Goal: Task Accomplishment & Management: Complete application form

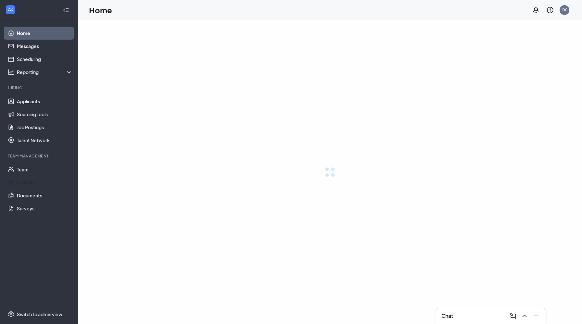
click at [23, 169] on link "Team" at bounding box center [45, 169] width 56 height 13
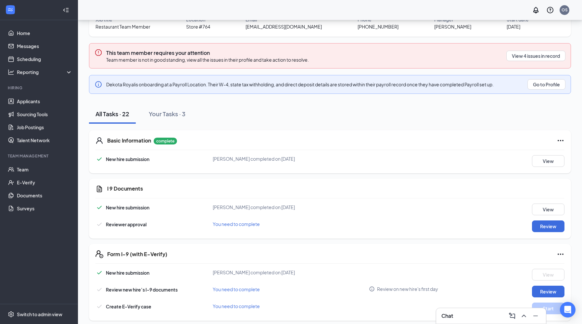
scroll to position [68, 0]
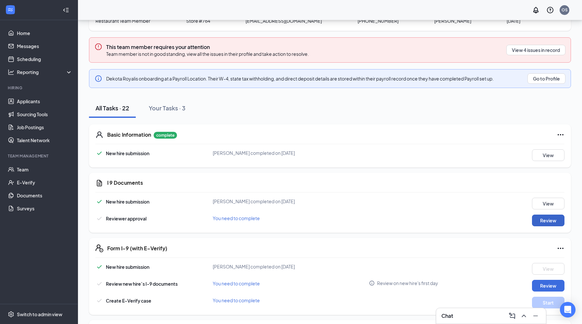
click at [545, 222] on button "Review" at bounding box center [548, 221] width 32 height 12
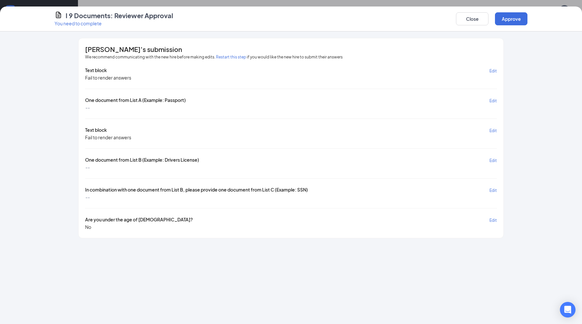
click at [494, 158] on span "Edit" at bounding box center [492, 160] width 7 height 5
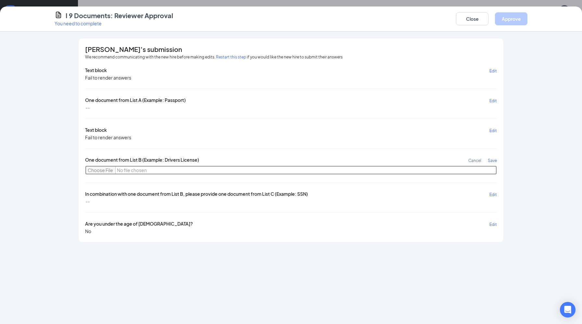
click at [100, 171] on input "file" at bounding box center [291, 170] width 412 height 9
type input "C:\fakepath\Dekota Royal ID.pdf"
click at [490, 193] on span "Edit" at bounding box center [492, 194] width 7 height 5
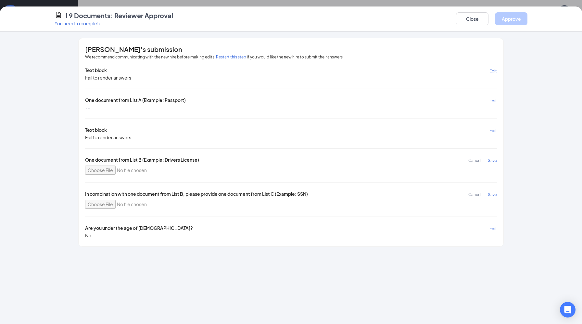
click at [493, 160] on span "Save" at bounding box center [492, 160] width 9 height 5
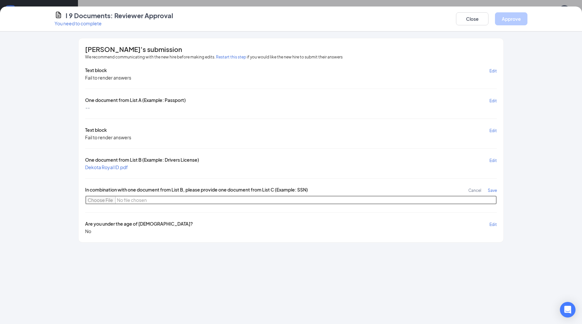
click at [96, 199] on input "file" at bounding box center [291, 200] width 412 height 9
type input "C:\fakepath\Dekota Royal SS Card.pdf"
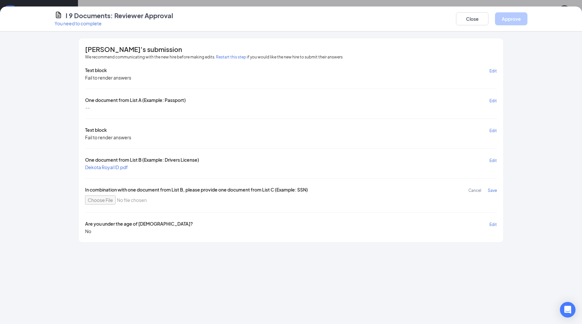
click at [493, 189] on span "Save" at bounding box center [492, 190] width 9 height 5
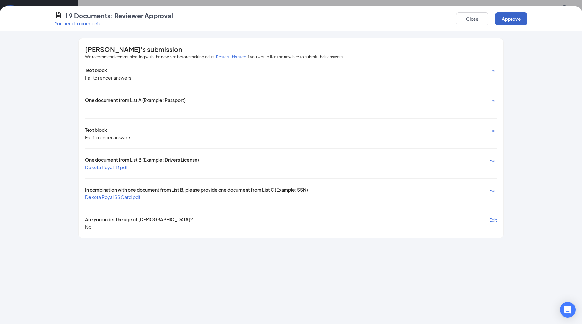
click at [513, 23] on button "Approve" at bounding box center [511, 18] width 32 height 13
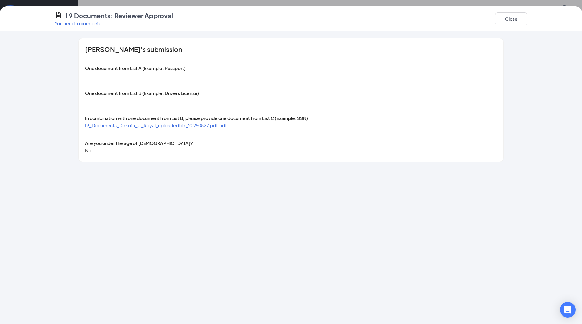
click at [152, 127] on span "I9_Documents_Dekota_Jr_Royal_uploadedfile_20250827.pdf.pdf" at bounding box center [156, 125] width 142 height 6
click at [513, 18] on button "Close" at bounding box center [511, 18] width 32 height 13
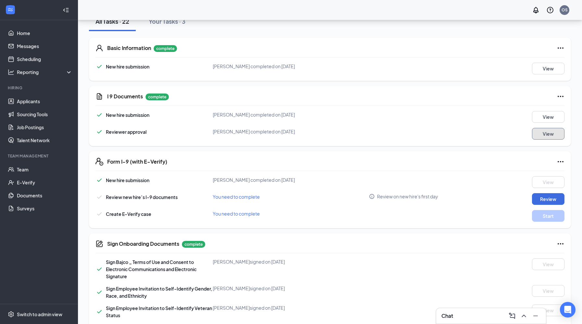
scroll to position [184, 0]
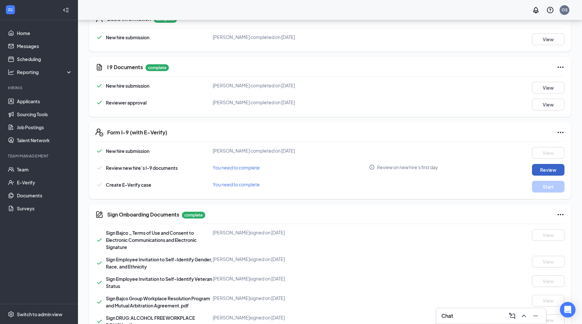
click at [541, 167] on button "Review" at bounding box center [548, 170] width 32 height 12
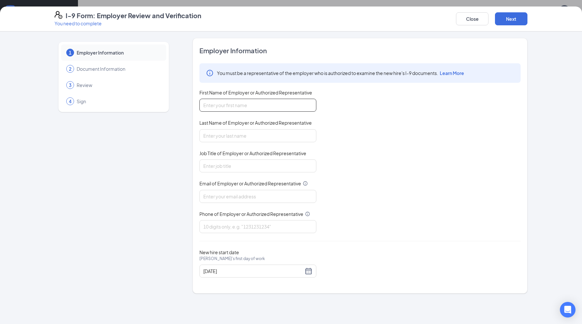
click at [225, 106] on input "First Name of Employer or Authorized Representative" at bounding box center [257, 105] width 117 height 13
type input "[PERSON_NAME]"
click at [225, 134] on input "Last Name of Employer or Authorized Representative" at bounding box center [257, 135] width 117 height 13
type input "[PERSON_NAME]"
click at [237, 162] on input "Job Title of Employer or Authorized Representative" at bounding box center [257, 165] width 117 height 13
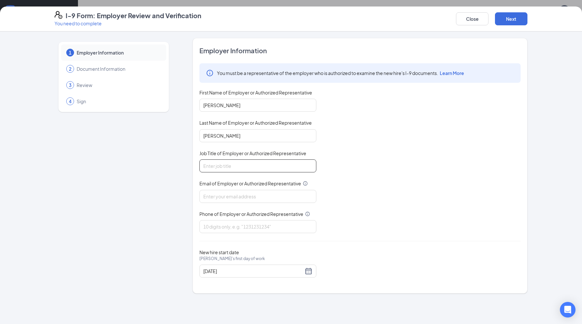
type input "General Manager"
click at [237, 193] on input "Email of Employer or Authorized Representative" at bounding box center [257, 196] width 117 height 13
type input "[EMAIL_ADDRESS][DOMAIN_NAME]"
click at [237, 221] on input "Phone of Employer or Authorized Representative" at bounding box center [257, 226] width 117 height 13
type input "2604787272"
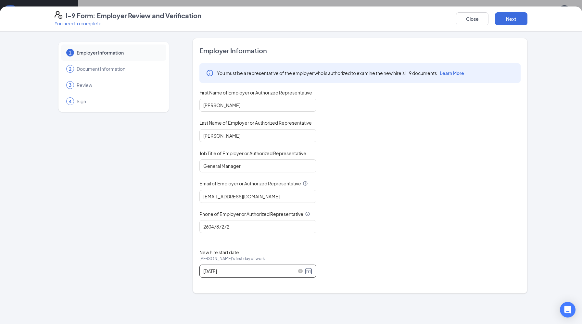
click at [310, 273] on div "[DATE]" at bounding box center [257, 271] width 109 height 8
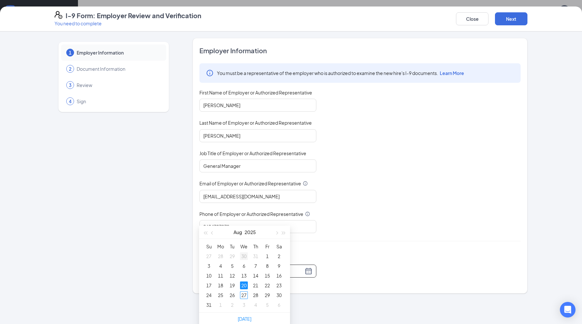
scroll to position [238, 0]
type input "[DATE]"
click at [244, 293] on div "27" at bounding box center [244, 294] width 8 height 8
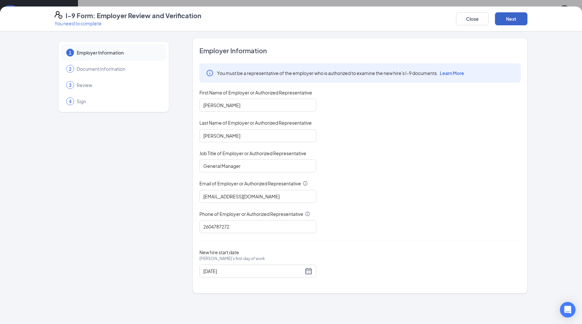
click at [506, 16] on button "Next" at bounding box center [511, 18] width 32 height 13
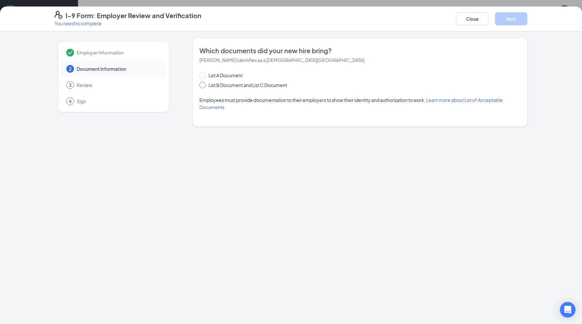
click at [203, 85] on input "List B Document and List C Document" at bounding box center [201, 84] width 5 height 5
radio input "true"
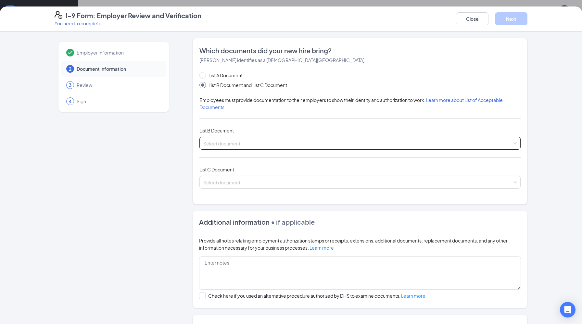
click at [279, 145] on input "search" at bounding box center [357, 142] width 309 height 10
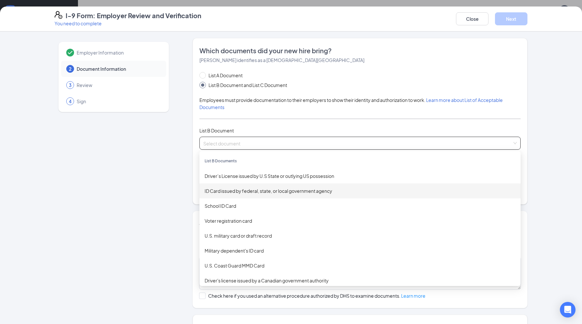
click at [272, 189] on div "ID Card issued by federal, state, or local government agency" at bounding box center [360, 190] width 311 height 7
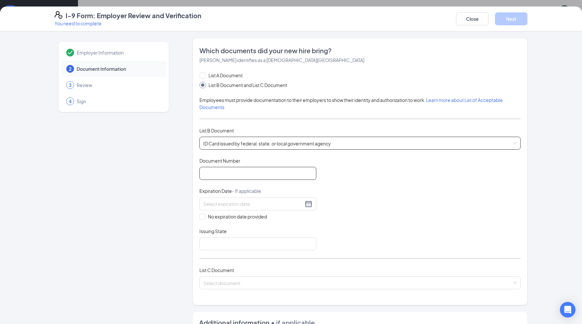
click at [261, 173] on input "Document Number" at bounding box center [257, 173] width 117 height 13
type input "[PHONE_NUMBER]"
click at [305, 204] on div at bounding box center [257, 204] width 109 height 8
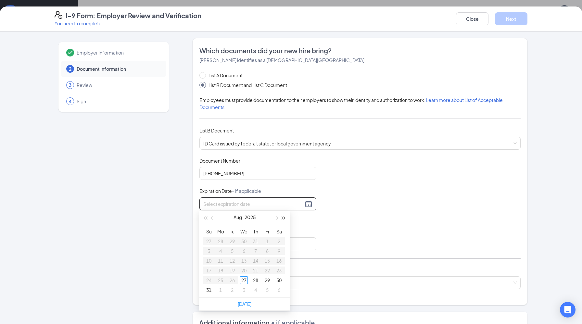
click at [284, 221] on button "button" at bounding box center [283, 217] width 7 height 13
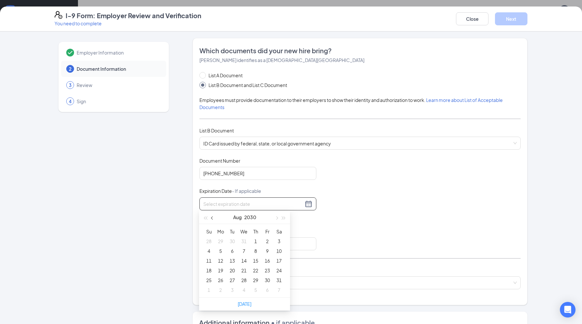
click at [213, 219] on button "button" at bounding box center [212, 217] width 7 height 13
type input "[DATE]"
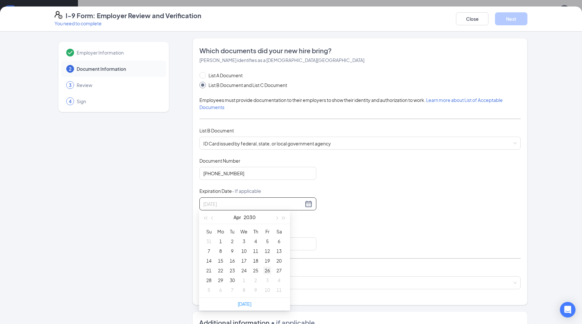
click at [266, 270] on div "26" at bounding box center [267, 271] width 8 height 8
click at [226, 247] on input "Issuing State" at bounding box center [257, 243] width 117 height 13
type input "[US_STATE]"
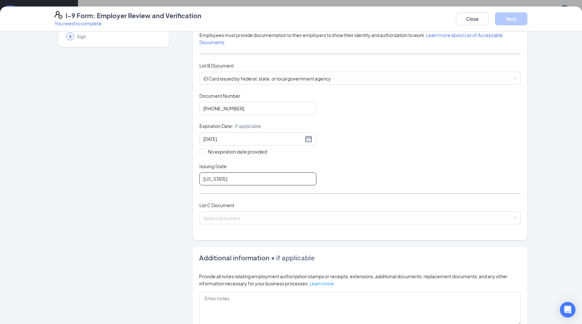
scroll to position [79, 0]
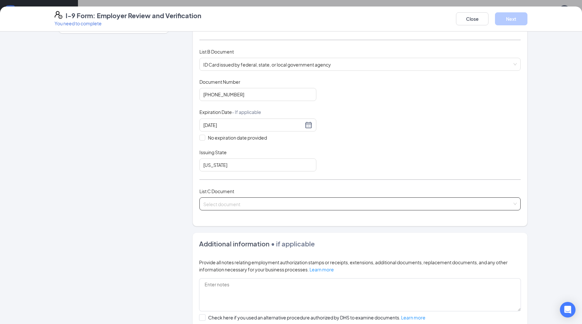
click at [277, 204] on input "search" at bounding box center [357, 203] width 309 height 10
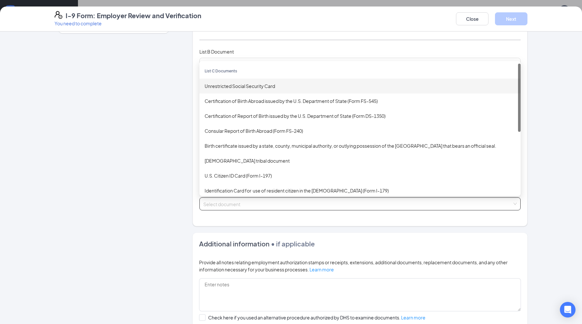
click at [265, 84] on div "Unrestricted Social Security Card" at bounding box center [360, 85] width 311 height 7
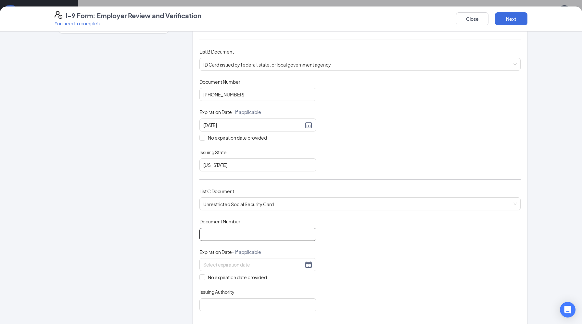
click at [240, 233] on input "Document Number" at bounding box center [257, 234] width 117 height 13
type input "310-29-0330"
click at [244, 264] on input at bounding box center [253, 264] width 100 height 7
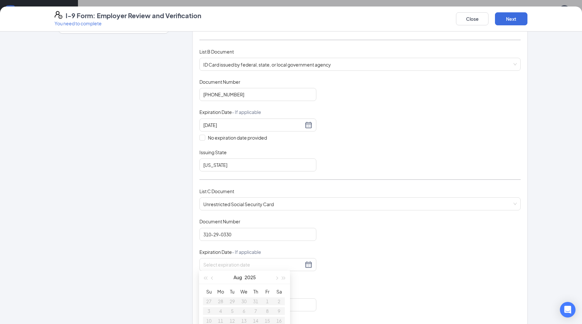
click at [177, 264] on div "Employer Information 2 Document Information 3 Review 4 Sign Which documents did…" at bounding box center [291, 226] width 473 height 534
click at [203, 277] on input "No expiration date provided" at bounding box center [201, 276] width 5 height 5
checkbox input "true"
click at [225, 302] on input "Issuing Authority" at bounding box center [257, 305] width 117 height 13
type input "Social Security Administration"
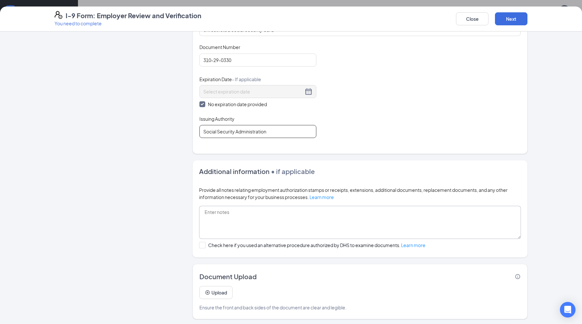
scroll to position [282, 0]
click at [514, 18] on button "Next" at bounding box center [511, 18] width 32 height 13
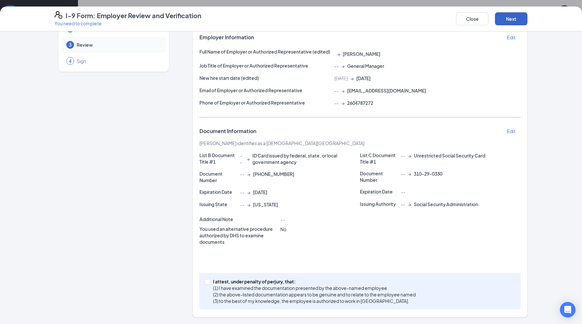
scroll to position [40, 0]
click at [514, 17] on button "Next" at bounding box center [511, 18] width 32 height 13
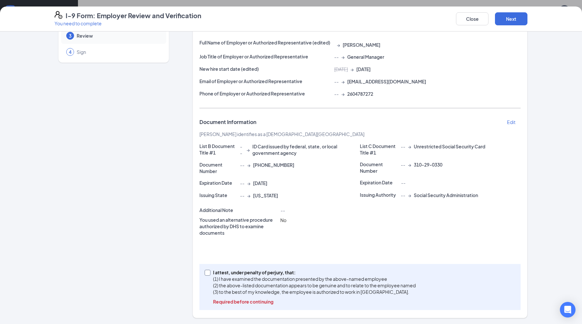
click at [207, 272] on input "I attest, under penalty of [PERSON_NAME], that: (1) I have examined the documen…" at bounding box center [207, 272] width 5 height 5
checkbox input "true"
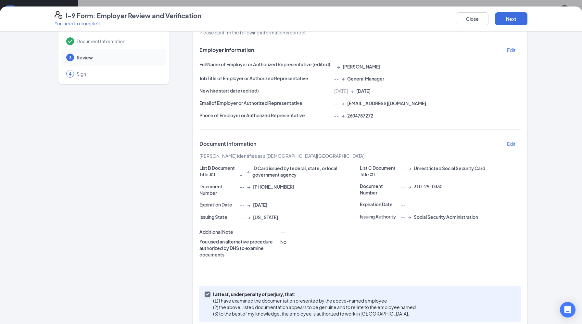
scroll to position [26, 0]
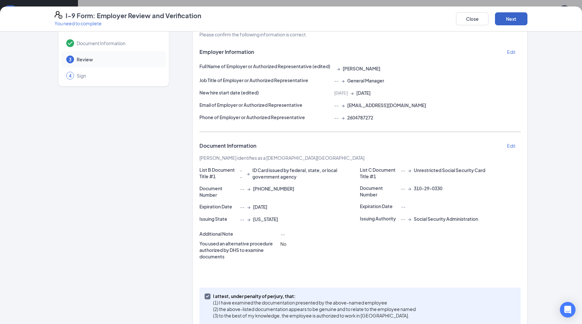
click at [514, 19] on button "Next" at bounding box center [511, 18] width 32 height 13
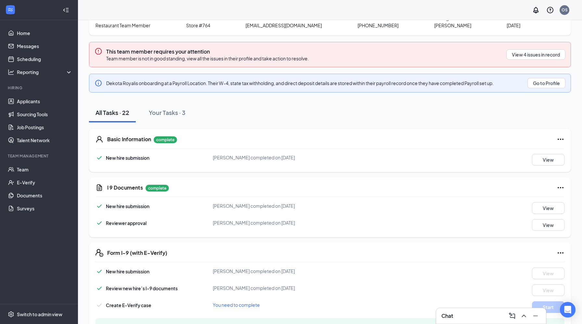
scroll to position [0, 0]
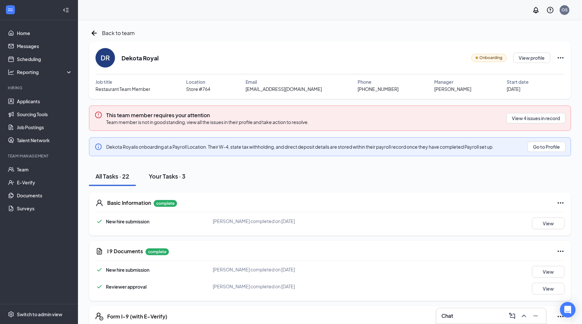
click at [163, 174] on div "Your Tasks · 3" at bounding box center [167, 176] width 37 height 8
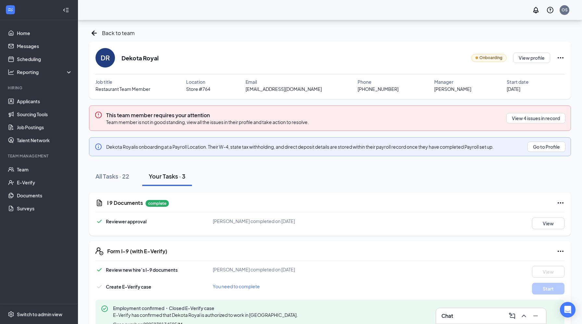
scroll to position [23, 0]
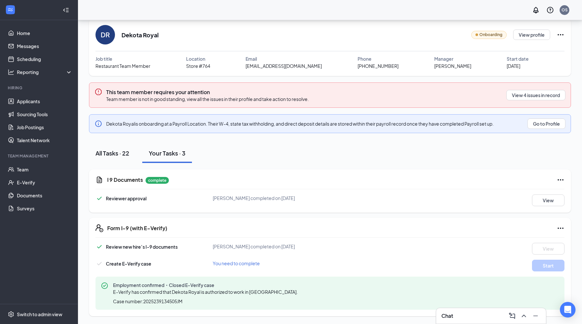
click at [116, 156] on div "All Tasks · 22" at bounding box center [112, 153] width 34 height 8
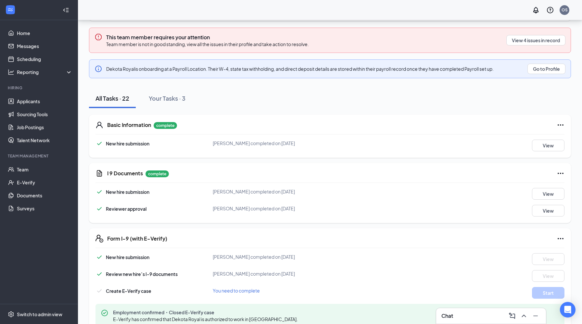
scroll to position [0, 0]
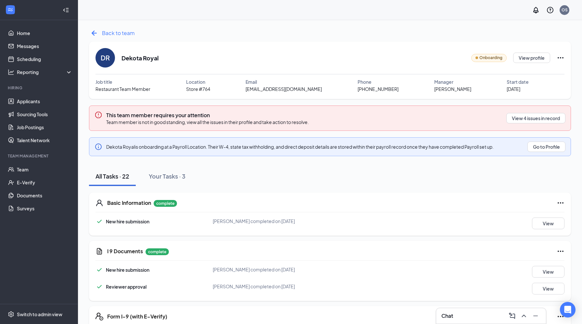
click at [95, 31] on icon "ArrowLeftNew" at bounding box center [94, 33] width 10 height 10
